Goal: Task Accomplishment & Management: Use online tool/utility

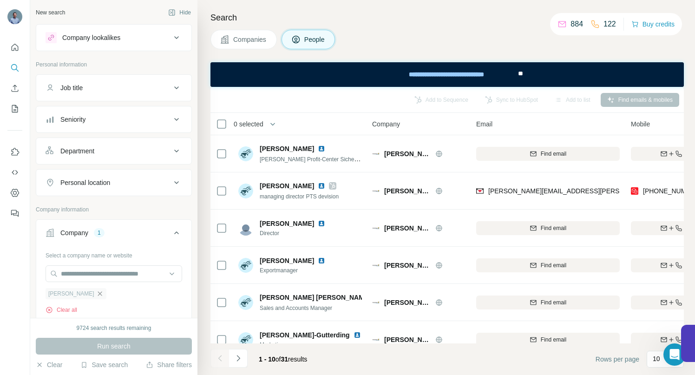
click at [101, 294] on icon "button" at bounding box center [100, 293] width 4 height 4
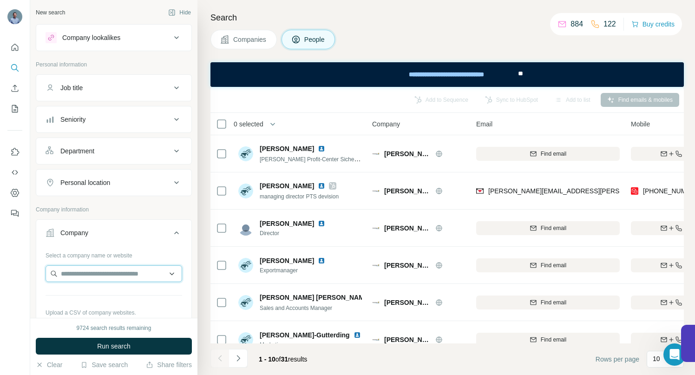
click at [98, 268] on input "text" at bounding box center [114, 273] width 137 height 17
type input "**********"
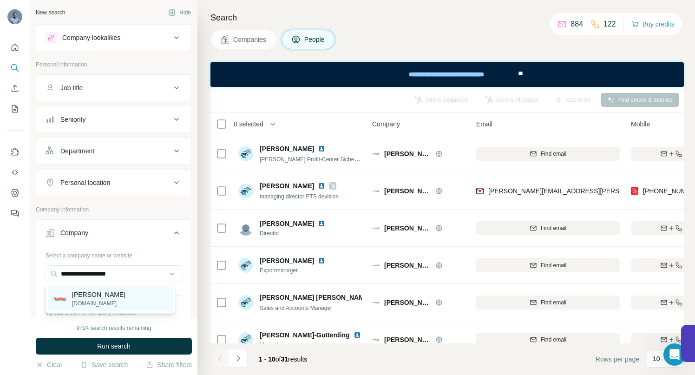
click at [77, 296] on p "[PERSON_NAME]" at bounding box center [98, 294] width 53 height 9
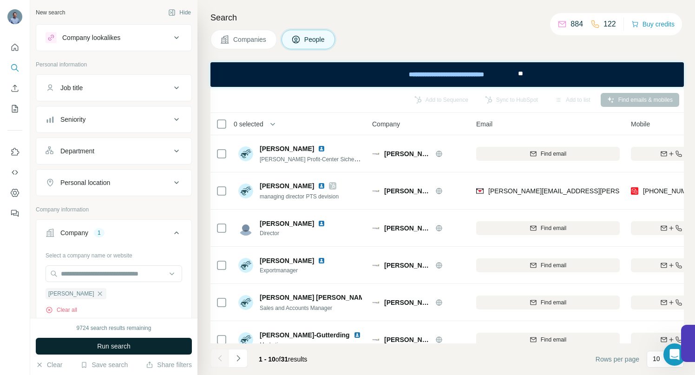
click at [104, 347] on span "Run search" at bounding box center [113, 345] width 33 height 9
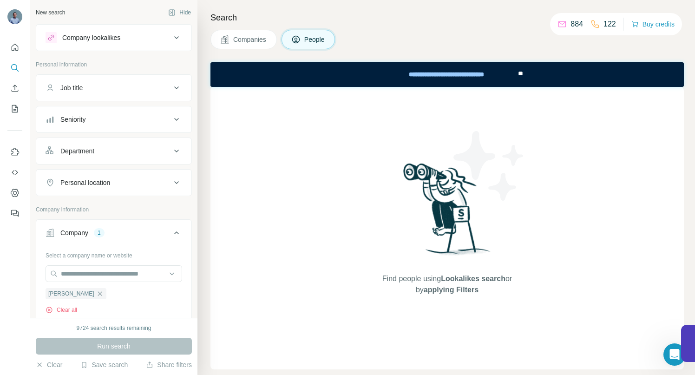
click at [230, 34] on button "Companies" at bounding box center [243, 40] width 66 height 20
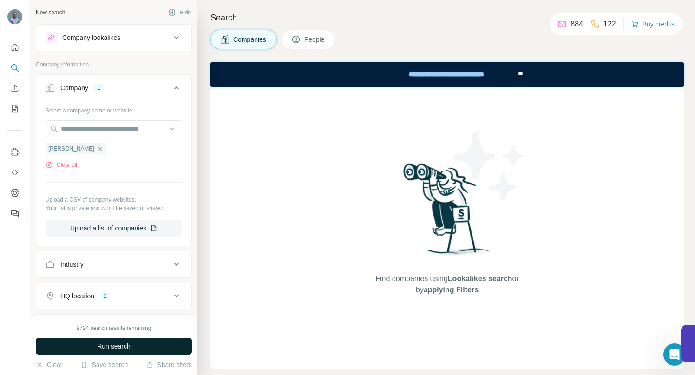
click at [110, 346] on span "Run search" at bounding box center [113, 345] width 33 height 9
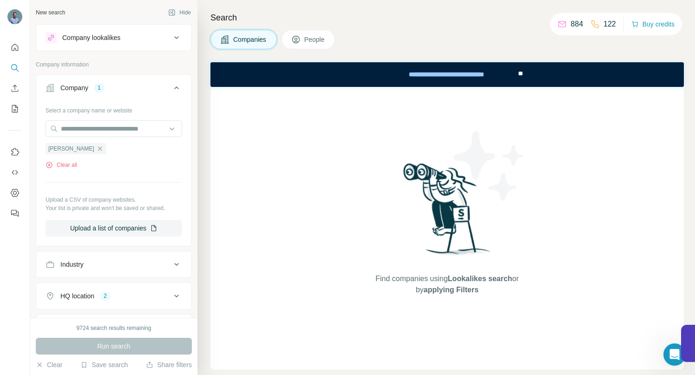
click at [174, 297] on icon at bounding box center [176, 296] width 5 height 3
click at [174, 295] on icon at bounding box center [176, 296] width 5 height 3
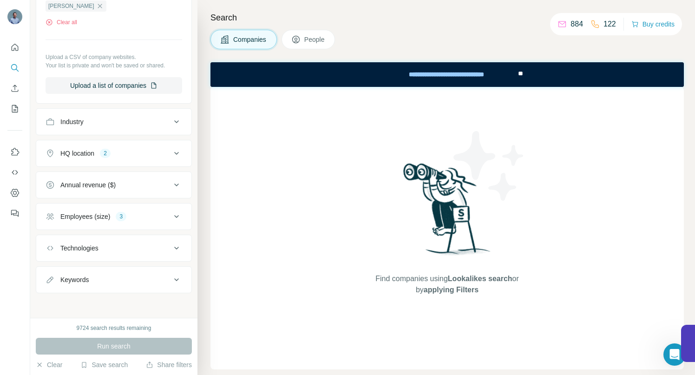
scroll to position [144, 0]
click at [171, 149] on icon at bounding box center [176, 151] width 11 height 11
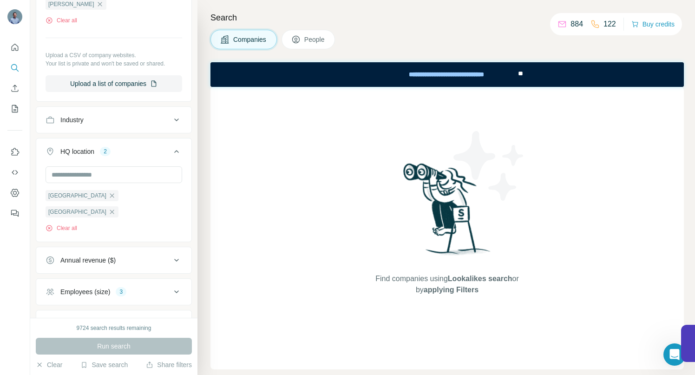
click at [171, 149] on icon at bounding box center [176, 151] width 11 height 11
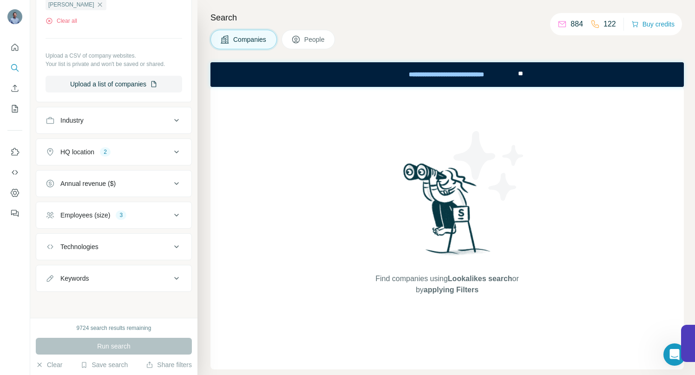
click at [171, 215] on icon at bounding box center [176, 215] width 11 height 11
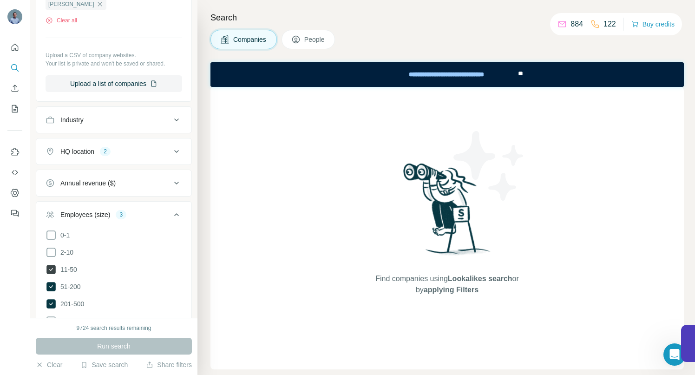
click at [51, 269] on icon at bounding box center [50, 269] width 9 height 9
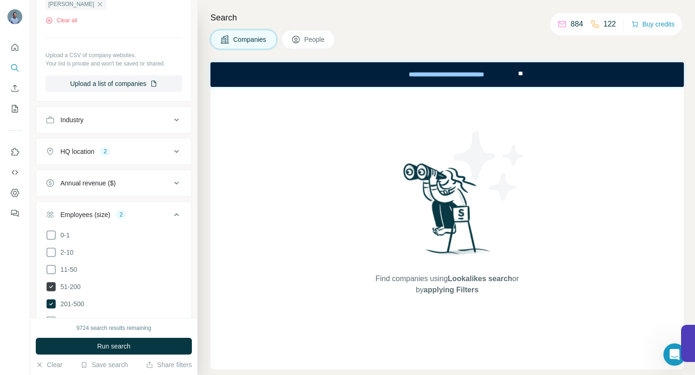
click at [51, 284] on icon at bounding box center [50, 286] width 9 height 9
click at [53, 300] on icon at bounding box center [50, 303] width 9 height 9
click at [112, 346] on span "Run search" at bounding box center [113, 345] width 33 height 9
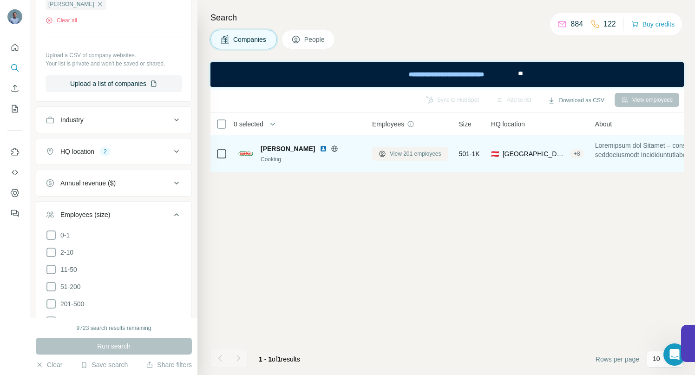
click at [402, 154] on span "View 201 employees" at bounding box center [416, 154] width 52 height 8
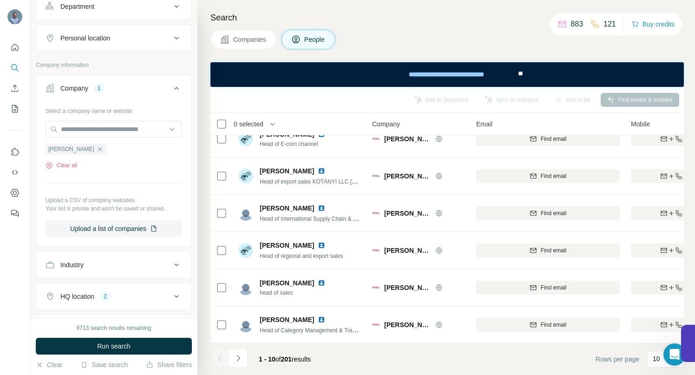
scroll to position [169, 0]
click at [242, 359] on icon "Navigate to next page" at bounding box center [238, 358] width 9 height 9
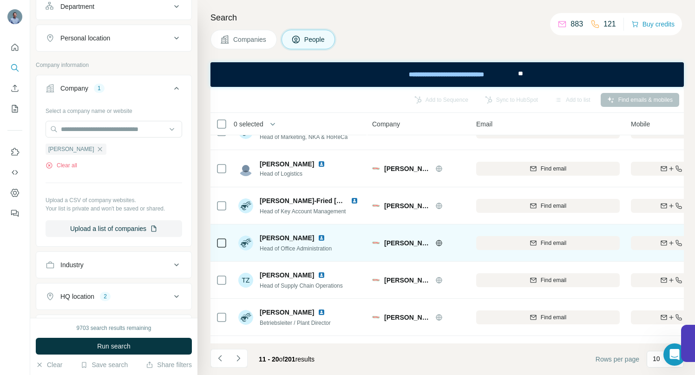
scroll to position [0, 0]
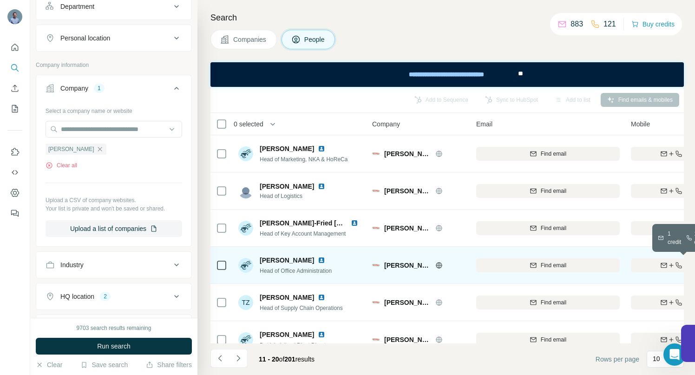
click at [655, 267] on div "Find both" at bounding box center [685, 265] width 108 height 8
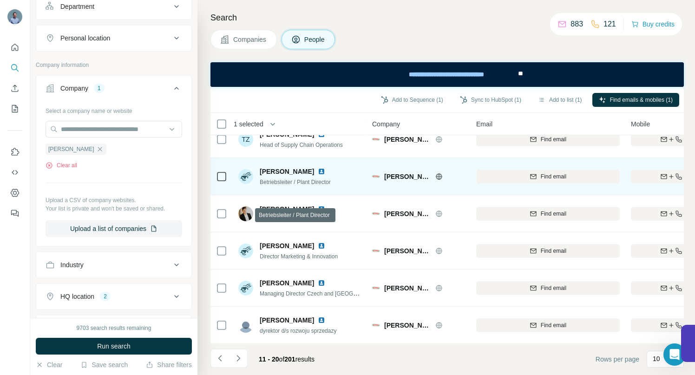
scroll to position [169, 0]
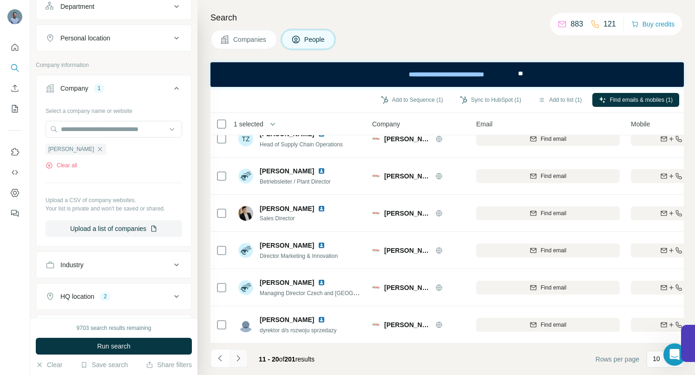
click at [239, 358] on icon "Navigate to next page" at bounding box center [238, 358] width 9 height 9
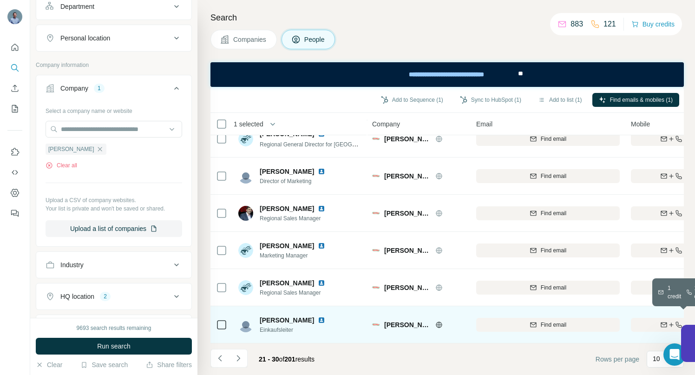
click at [642, 321] on div "Find both" at bounding box center [685, 325] width 108 height 8
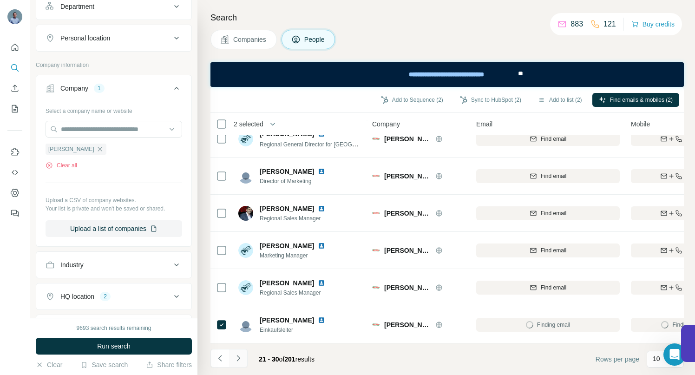
click at [242, 361] on icon "Navigate to next page" at bounding box center [238, 358] width 9 height 9
click at [238, 358] on icon "Navigate to next page" at bounding box center [238, 358] width 9 height 9
click at [236, 356] on icon "Navigate to next page" at bounding box center [238, 358] width 9 height 9
click at [240, 357] on icon "Navigate to next page" at bounding box center [238, 358] width 9 height 9
click at [238, 360] on icon "Navigate to next page" at bounding box center [238, 358] width 9 height 9
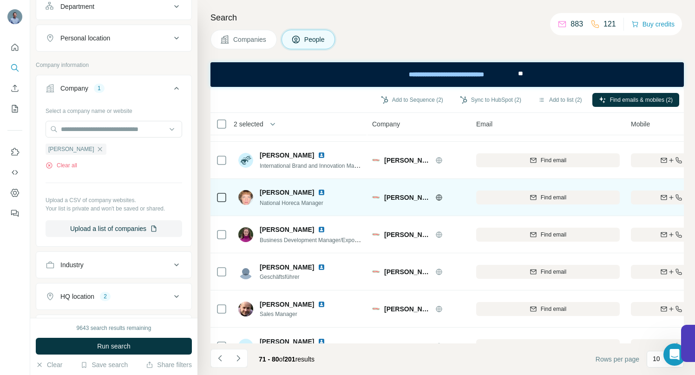
scroll to position [69, 0]
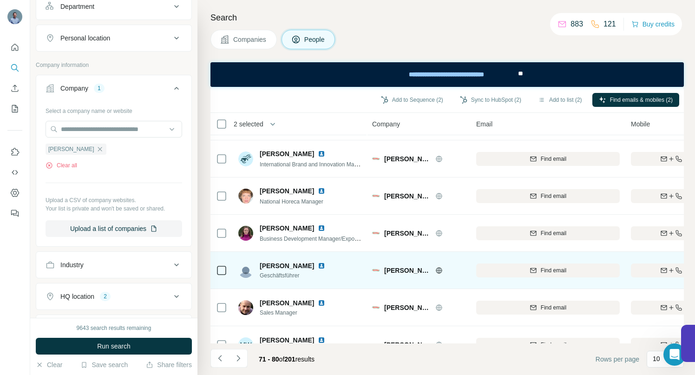
click at [318, 266] on img at bounding box center [321, 265] width 7 height 7
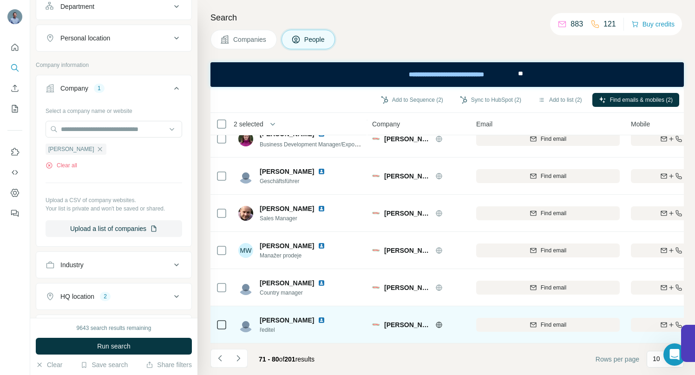
scroll to position [169, 0]
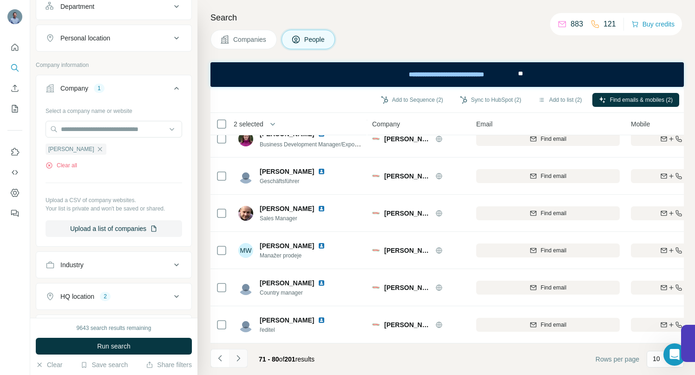
click at [238, 363] on button "Navigate to next page" at bounding box center [238, 358] width 19 height 19
click at [238, 358] on icon "Navigate to next page" at bounding box center [238, 358] width 9 height 9
drag, startPoint x: 240, startPoint y: 359, endPoint x: 245, endPoint y: 348, distance: 12.3
click at [240, 359] on icon "Navigate to next page" at bounding box center [238, 358] width 9 height 9
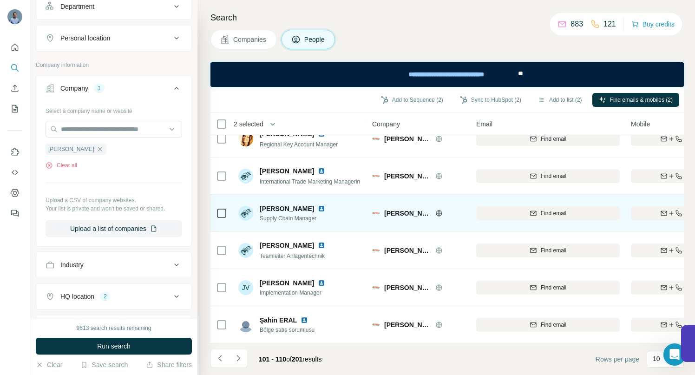
scroll to position [0, 0]
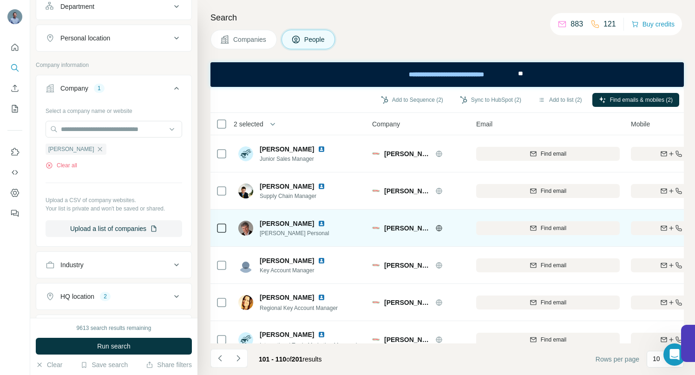
click at [658, 226] on div "Find both" at bounding box center [685, 228] width 108 height 8
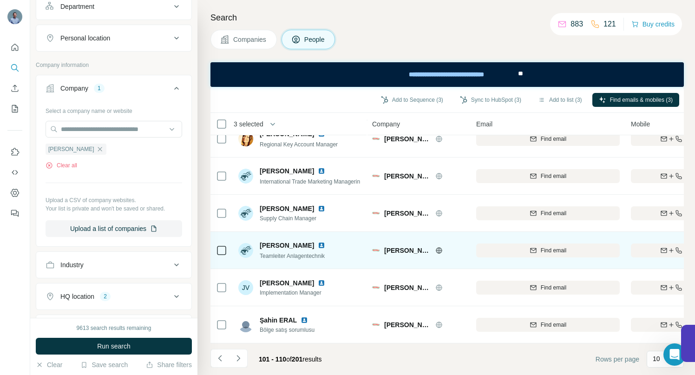
scroll to position [169, 0]
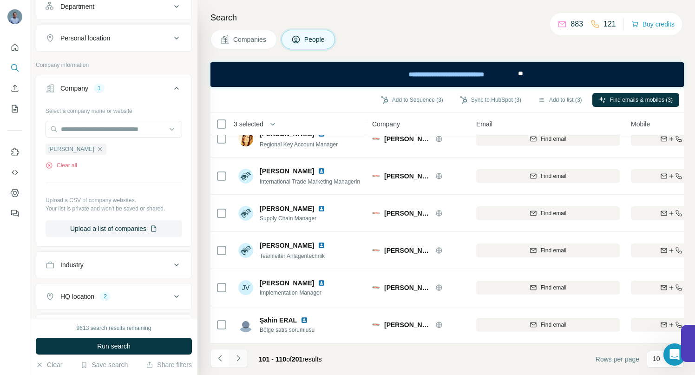
click at [241, 357] on icon "Navigate to next page" at bounding box center [238, 358] width 9 height 9
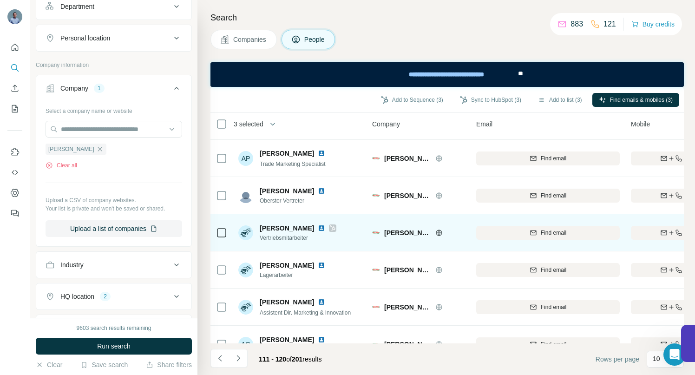
scroll to position [121, 0]
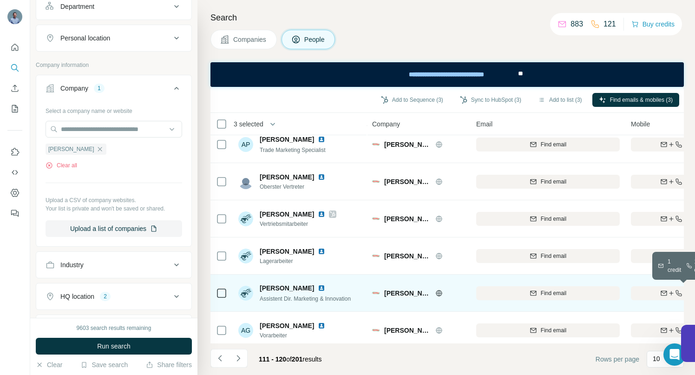
click at [660, 292] on icon "button" at bounding box center [663, 292] width 7 height 7
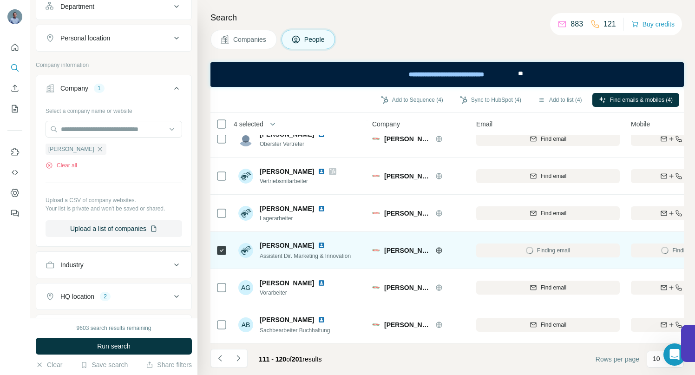
scroll to position [169, 0]
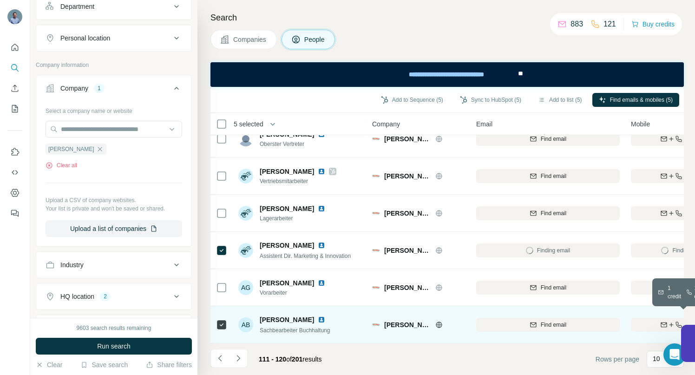
click at [645, 321] on div "Find both" at bounding box center [685, 325] width 108 height 8
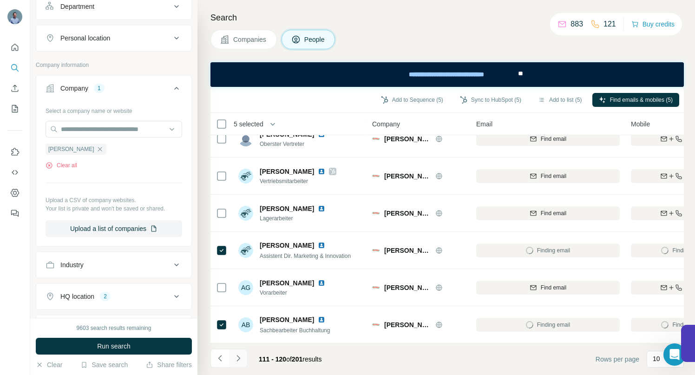
click at [241, 358] on icon "Navigate to next page" at bounding box center [238, 358] width 9 height 9
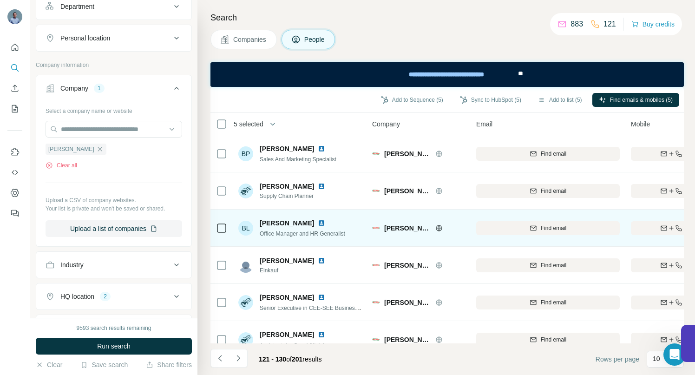
scroll to position [0, 0]
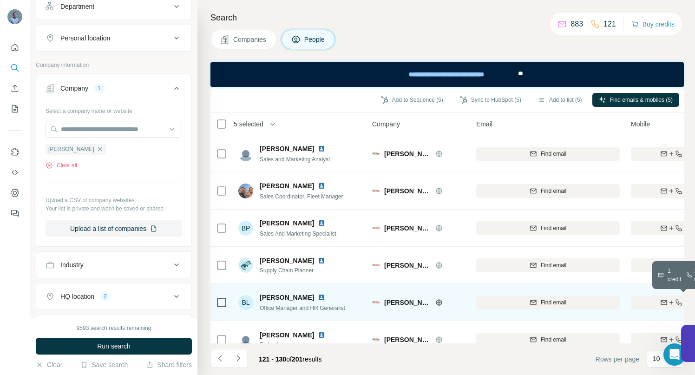
click at [655, 302] on div "Find both" at bounding box center [685, 302] width 108 height 8
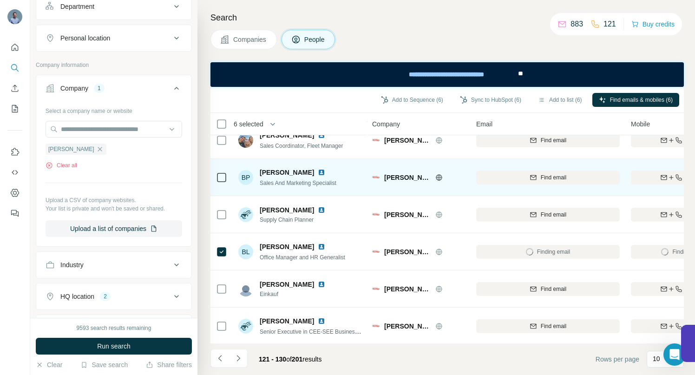
scroll to position [59, 0]
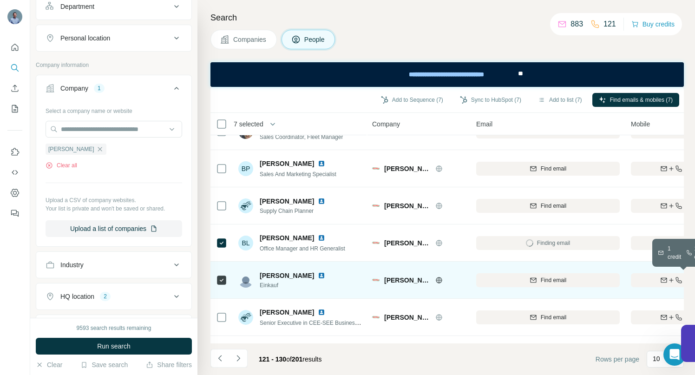
click at [642, 280] on div "Find both" at bounding box center [685, 280] width 108 height 8
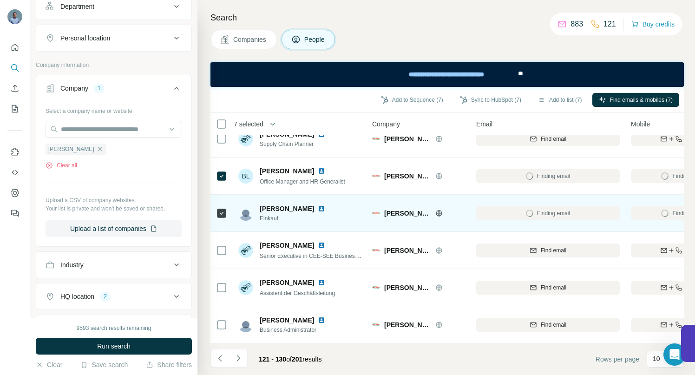
scroll to position [169, 0]
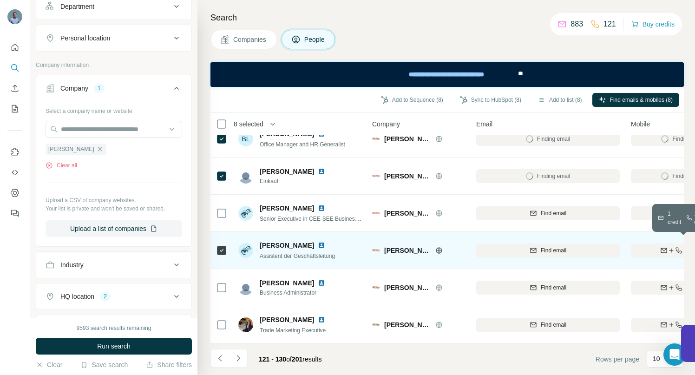
drag, startPoint x: 655, startPoint y: 245, endPoint x: 388, endPoint y: 236, distance: 266.4
click at [654, 246] on div "Find both" at bounding box center [685, 250] width 108 height 8
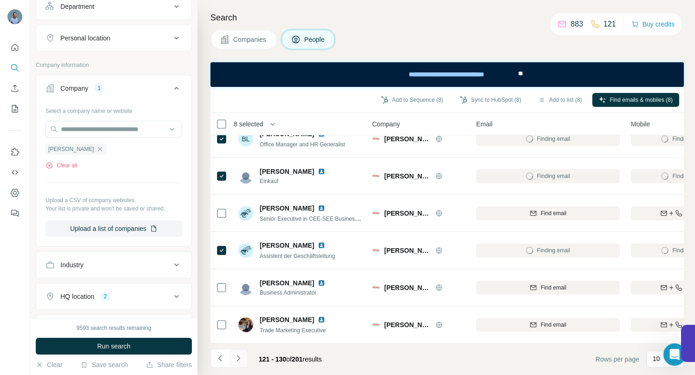
click at [238, 357] on icon "Navigate to next page" at bounding box center [237, 358] width 3 height 6
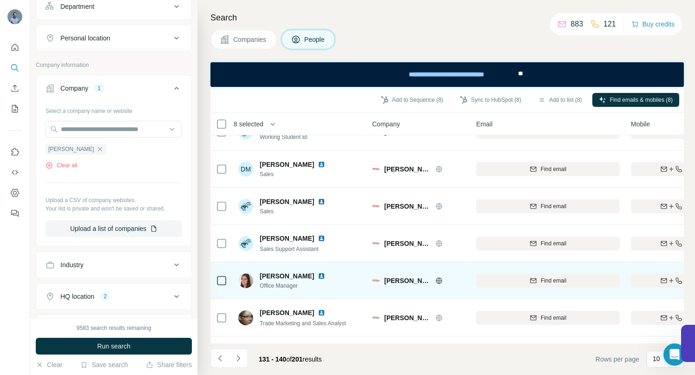
scroll to position [66, 0]
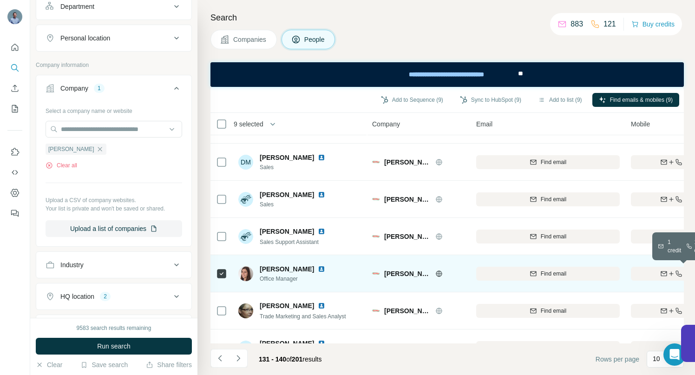
click at [641, 268] on button "Find both" at bounding box center [685, 274] width 108 height 14
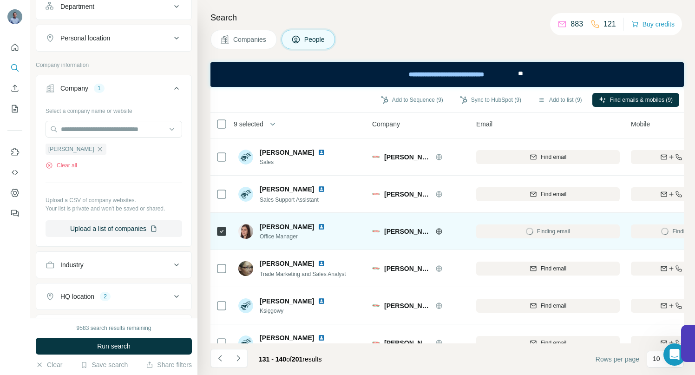
scroll to position [169, 0]
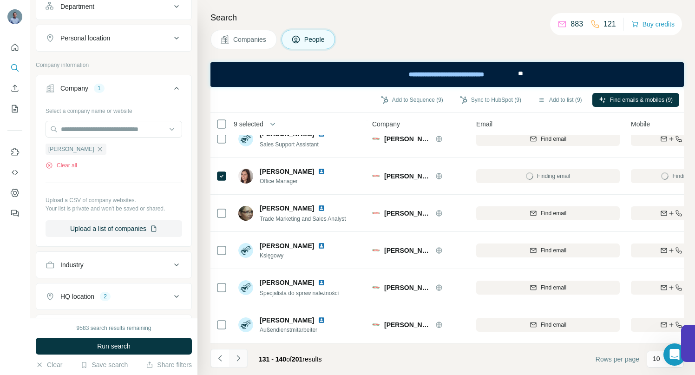
click at [237, 359] on icon "Navigate to next page" at bounding box center [238, 358] width 9 height 9
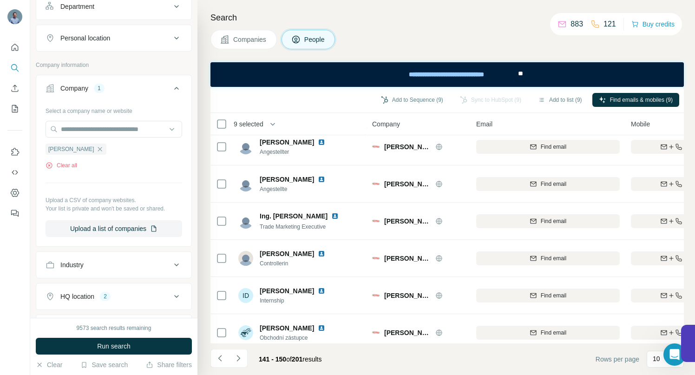
scroll to position [0, 0]
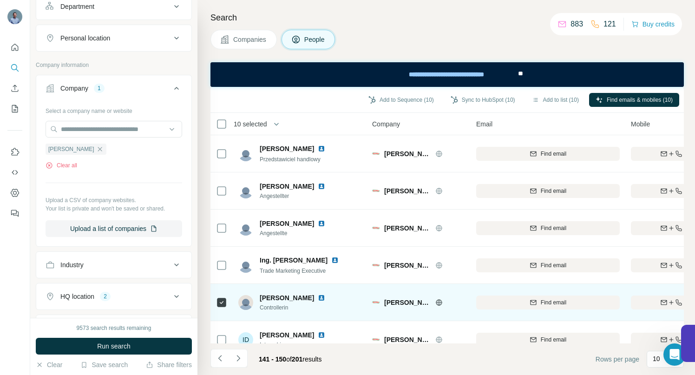
drag, startPoint x: 640, startPoint y: 302, endPoint x: 597, endPoint y: 301, distance: 43.7
click at [639, 302] on div "Find both" at bounding box center [685, 302] width 108 height 8
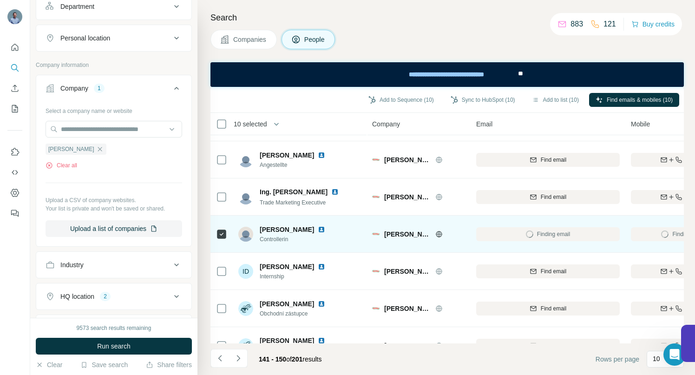
scroll to position [169, 0]
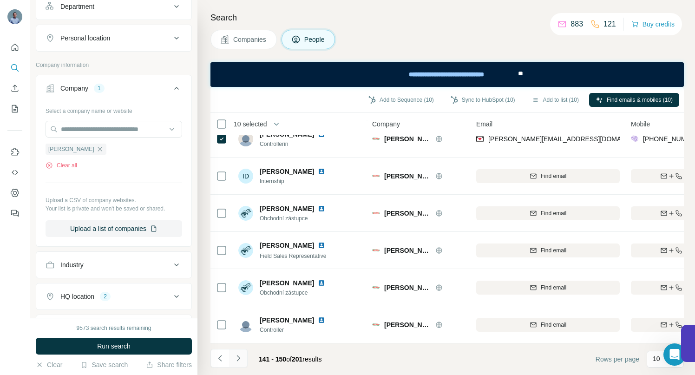
click at [240, 359] on icon "Navigate to next page" at bounding box center [238, 358] width 9 height 9
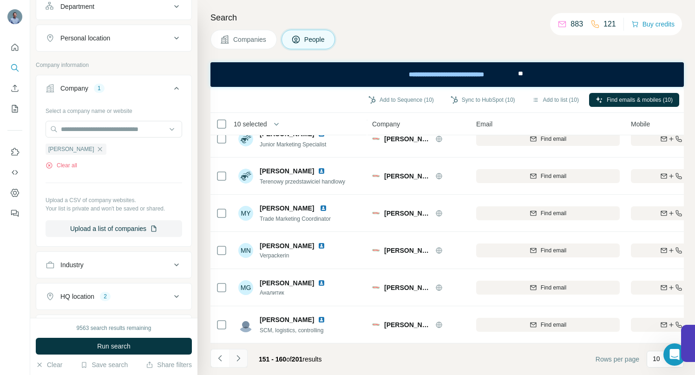
click at [240, 355] on icon "Navigate to next page" at bounding box center [238, 358] width 9 height 9
click at [239, 355] on icon "Navigate to next page" at bounding box center [238, 358] width 9 height 9
click at [240, 358] on icon "Navigate to next page" at bounding box center [238, 358] width 9 height 9
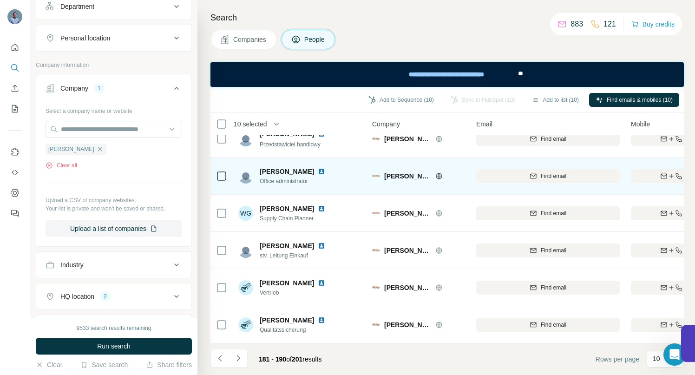
scroll to position [0, 0]
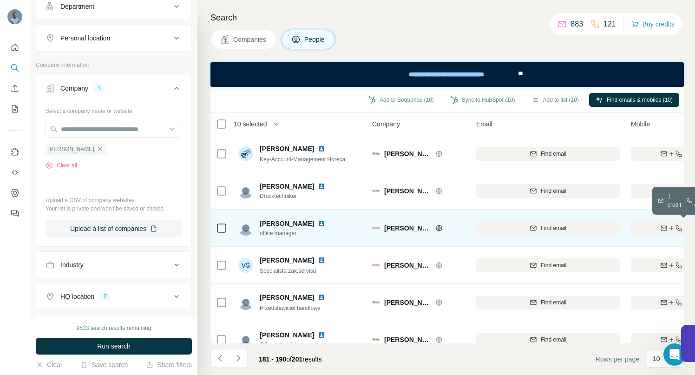
click at [644, 227] on div "Find both" at bounding box center [685, 228] width 108 height 8
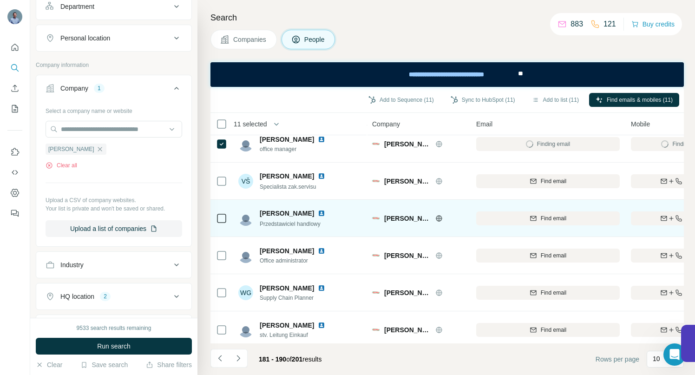
scroll to position [85, 0]
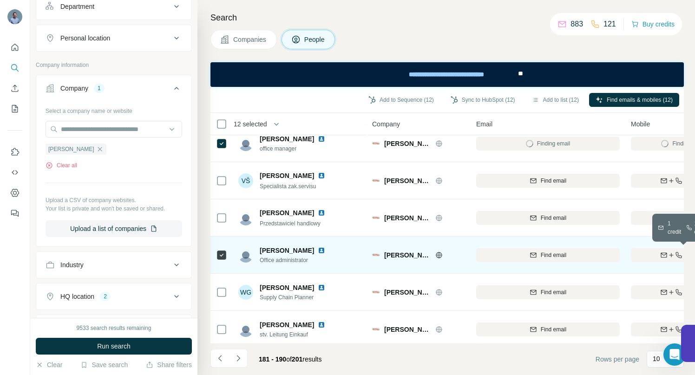
click at [642, 253] on div "Find both" at bounding box center [685, 255] width 108 height 8
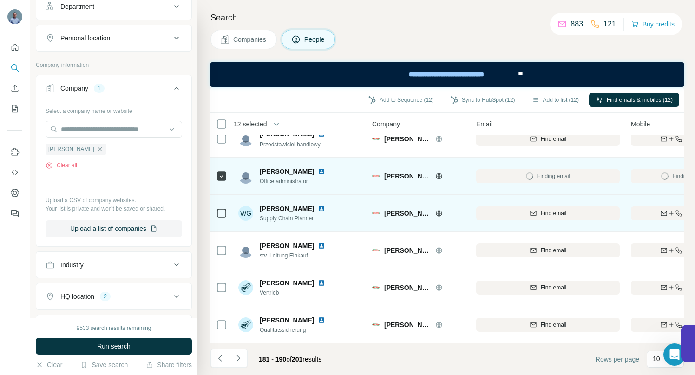
scroll to position [169, 0]
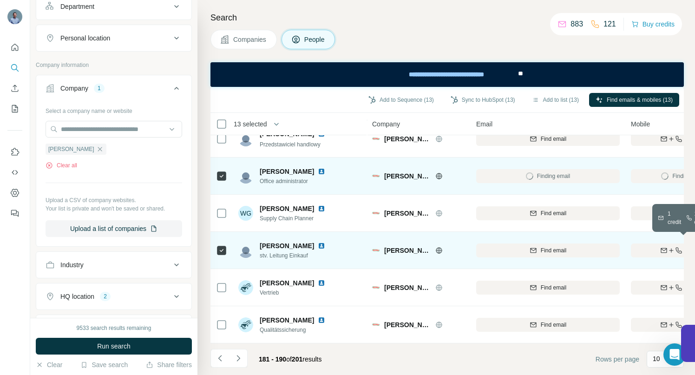
click at [662, 247] on icon "button" at bounding box center [663, 250] width 7 height 7
click at [237, 360] on icon "Navigate to next page" at bounding box center [237, 358] width 3 height 6
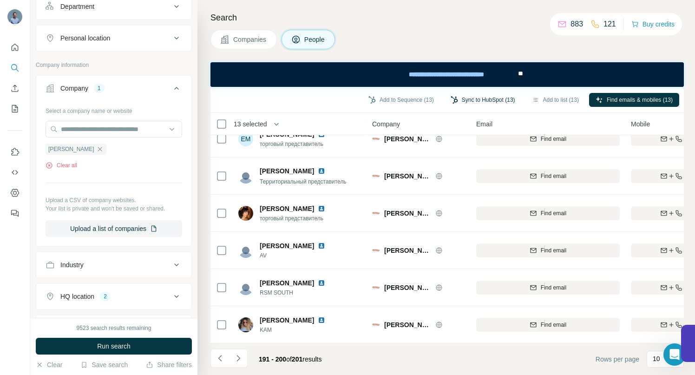
click at [479, 99] on button "Sync to HubSpot (13)" at bounding box center [483, 100] width 78 height 14
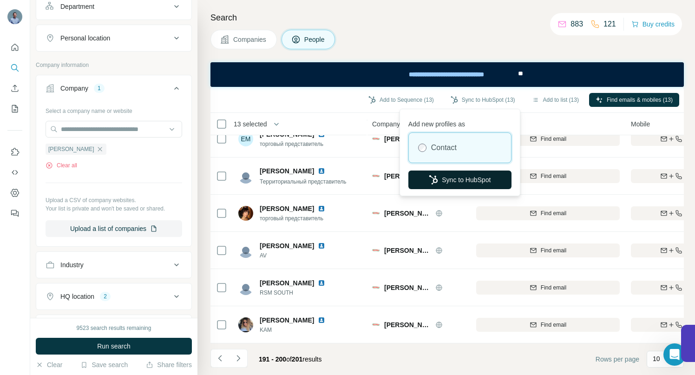
click at [461, 179] on button "Sync to HubSpot" at bounding box center [459, 180] width 103 height 19
